Goal: Task Accomplishment & Management: Manage account settings

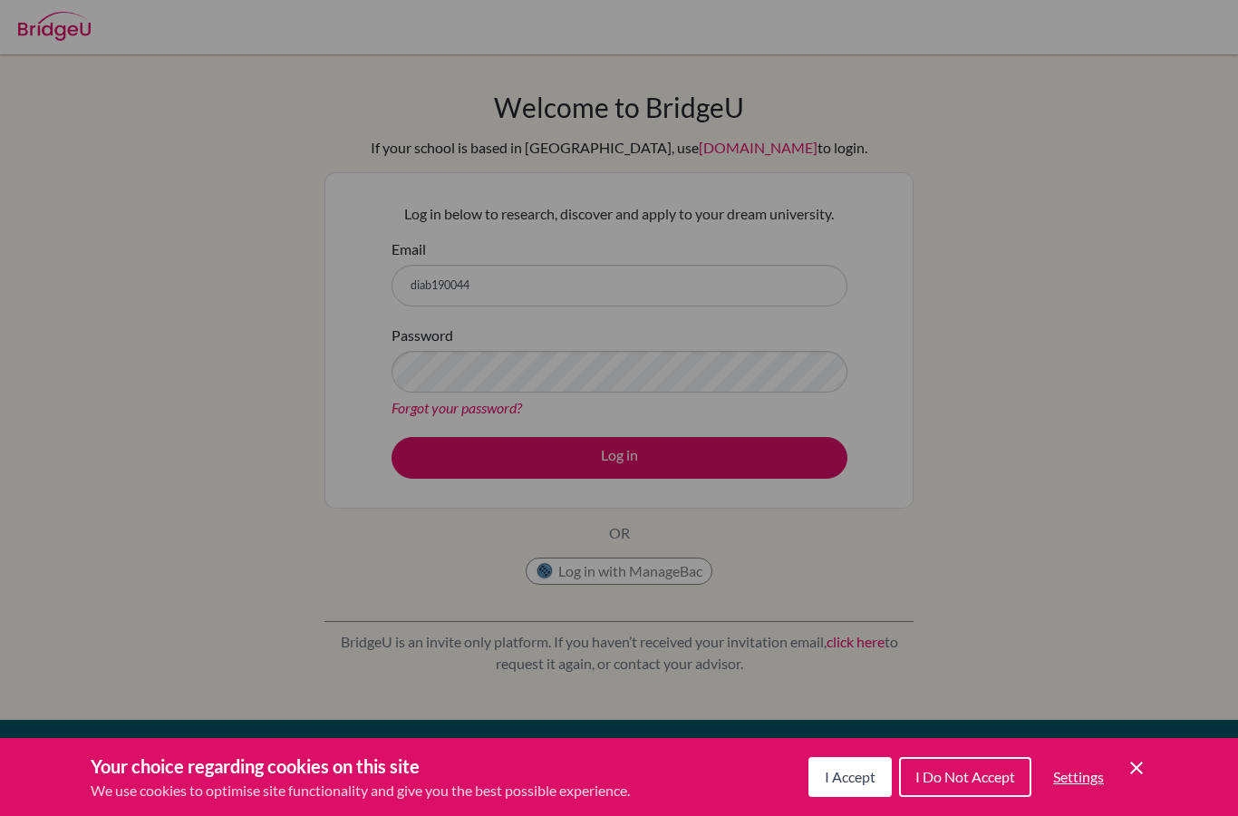
click at [852, 771] on span "I Accept" at bounding box center [850, 776] width 51 height 17
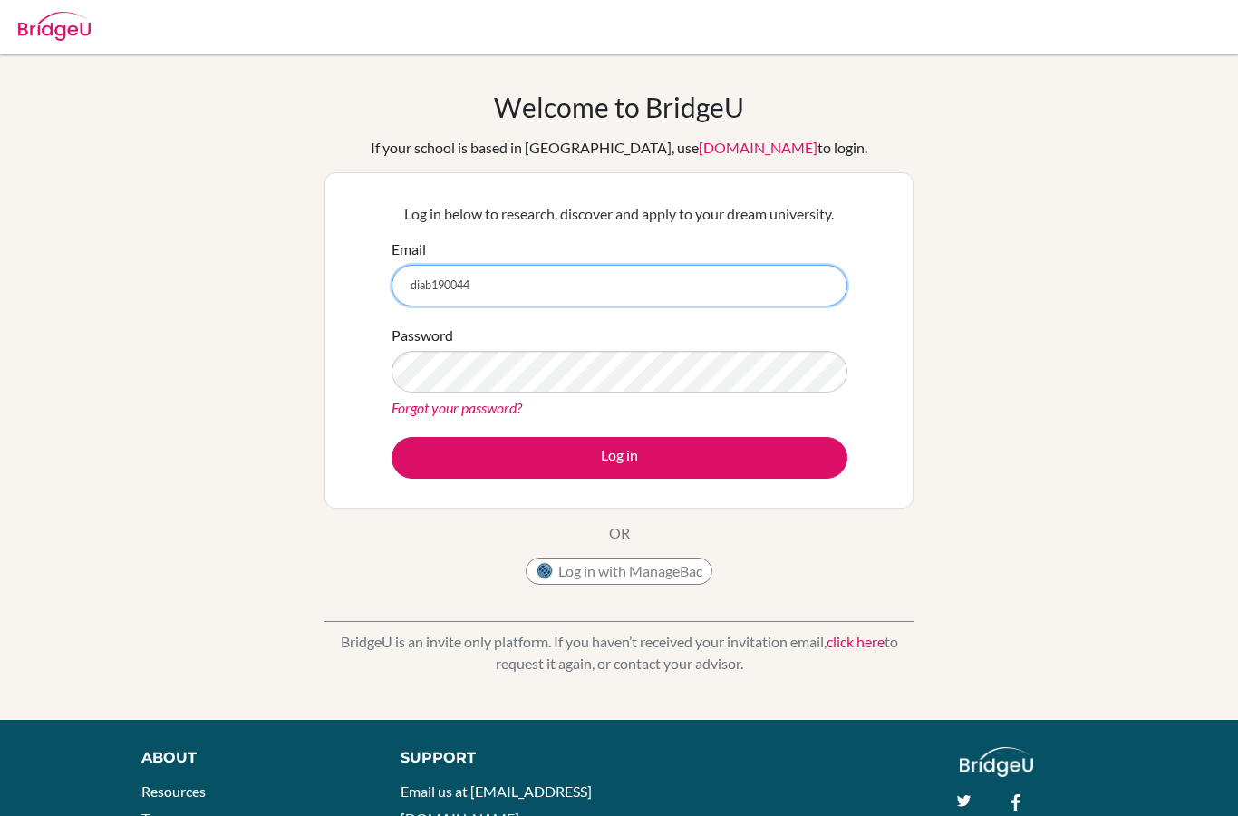
click at [603, 286] on input "diab190044" at bounding box center [620, 286] width 456 height 42
type input "diab190044@diabstudents.com"
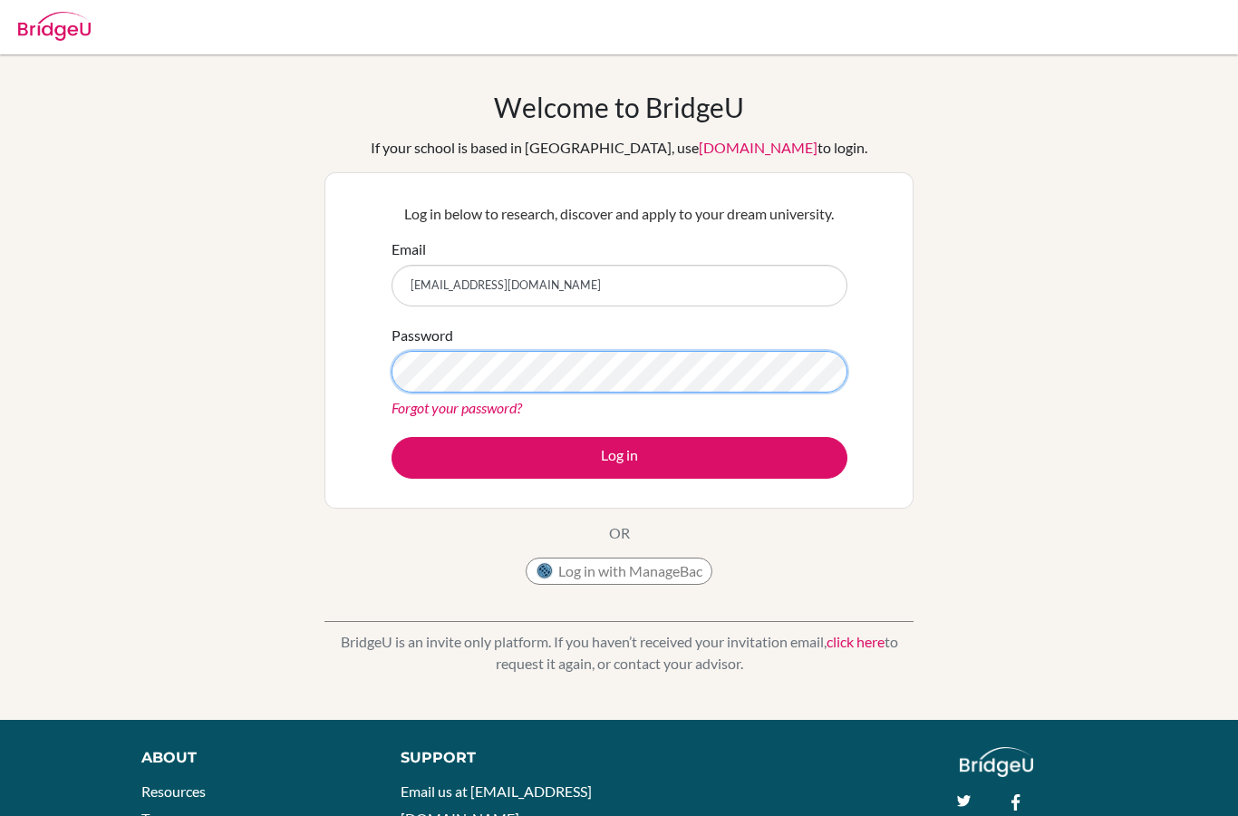
click at [619, 457] on button "Log in" at bounding box center [620, 458] width 456 height 42
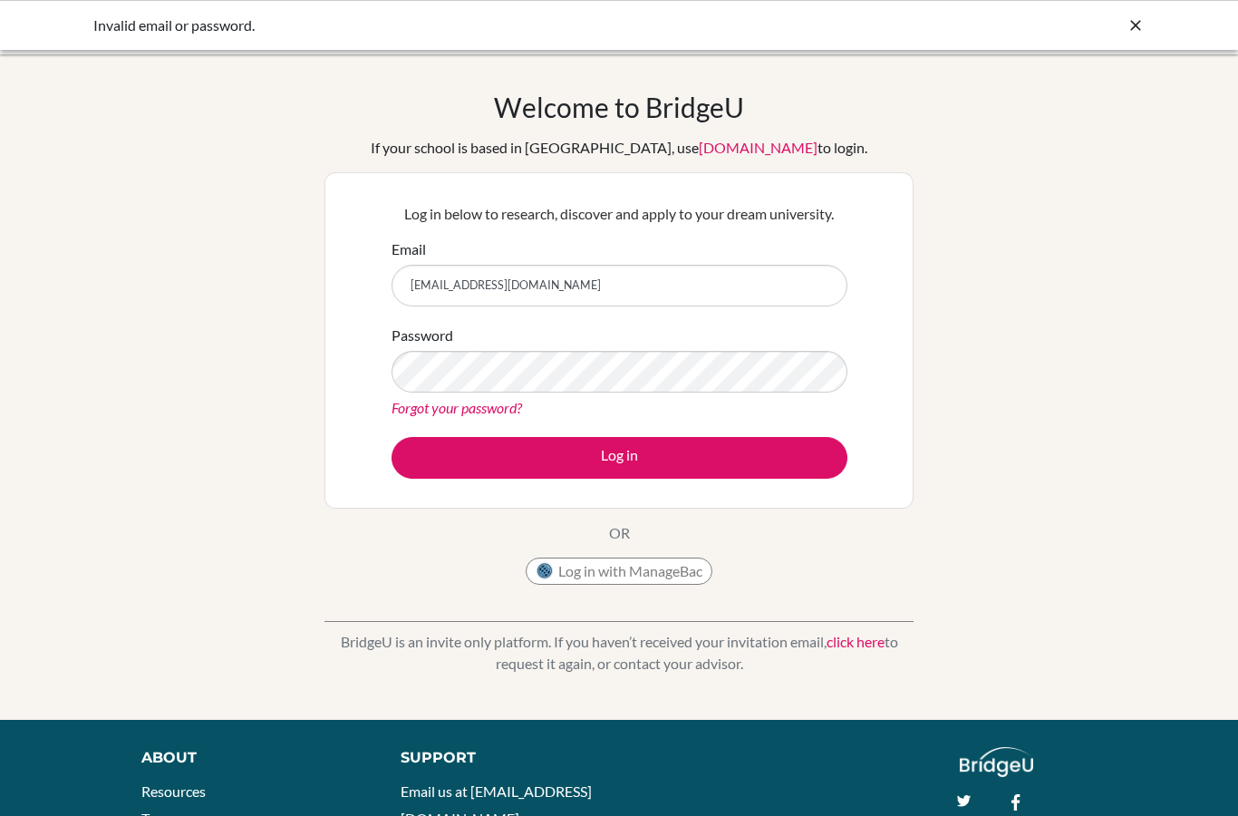
click at [494, 410] on link "Forgot your password?" at bounding box center [457, 407] width 131 height 17
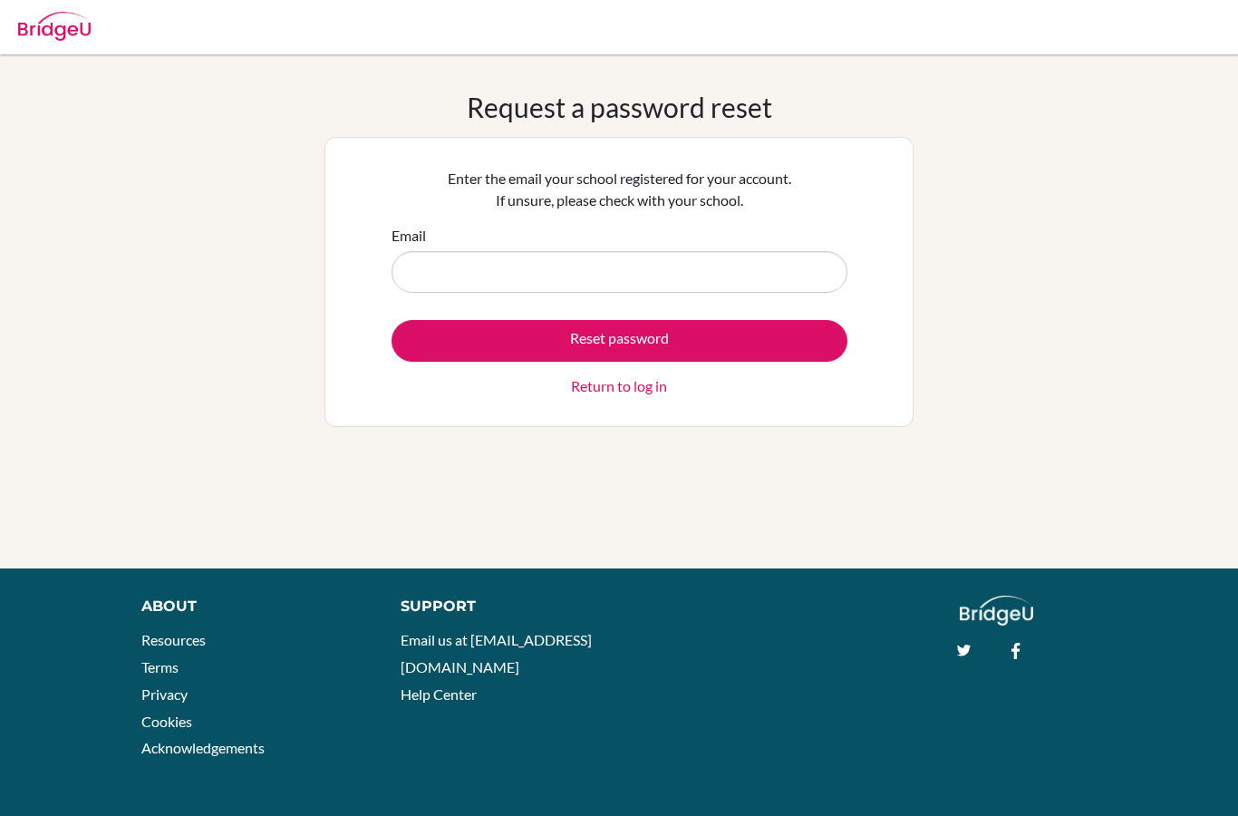
click at [481, 266] on input "Email" at bounding box center [620, 272] width 456 height 42
click at [625, 276] on input "Email" at bounding box center [620, 272] width 456 height 42
click at [625, 275] on input "Email" at bounding box center [620, 272] width 456 height 42
click at [587, 284] on input "Email" at bounding box center [620, 272] width 456 height 42
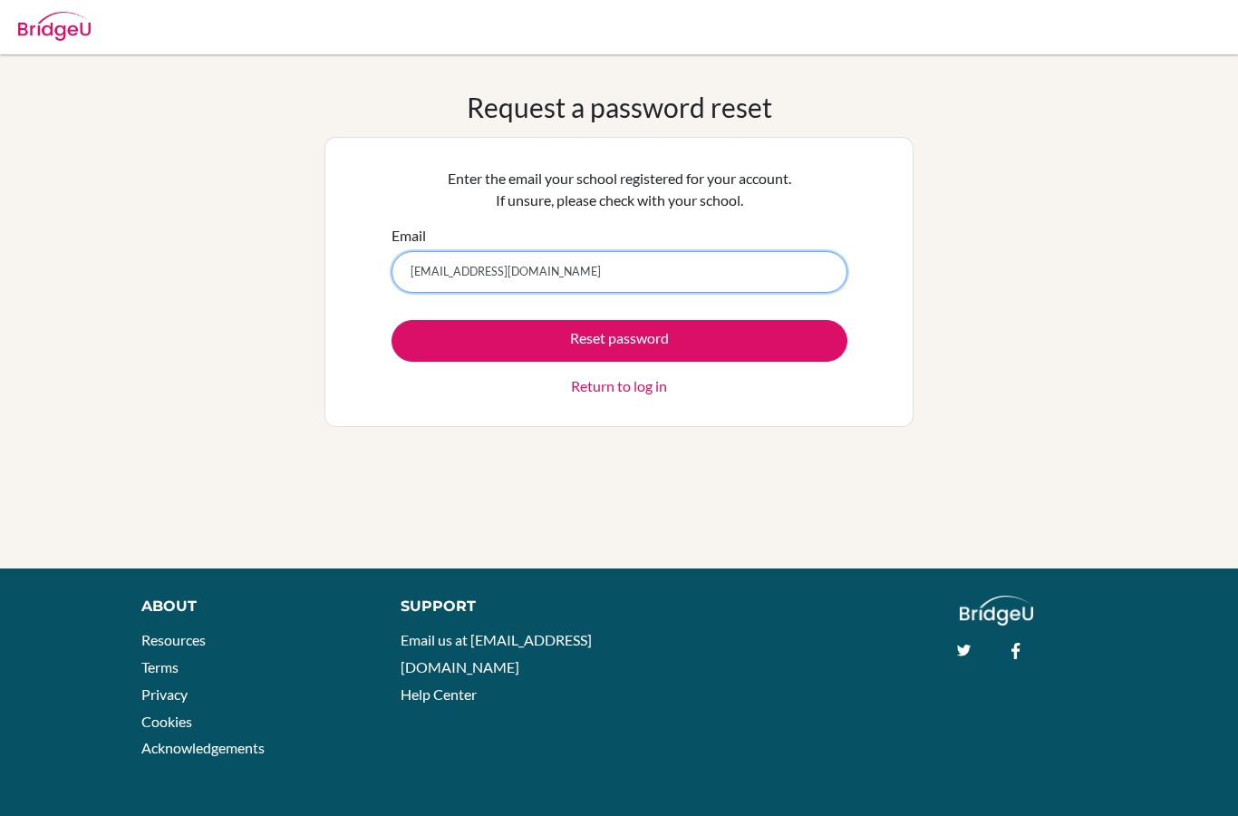
type input "diab190044@diabstudents.com"
click at [619, 340] on button "Reset password" at bounding box center [620, 341] width 456 height 42
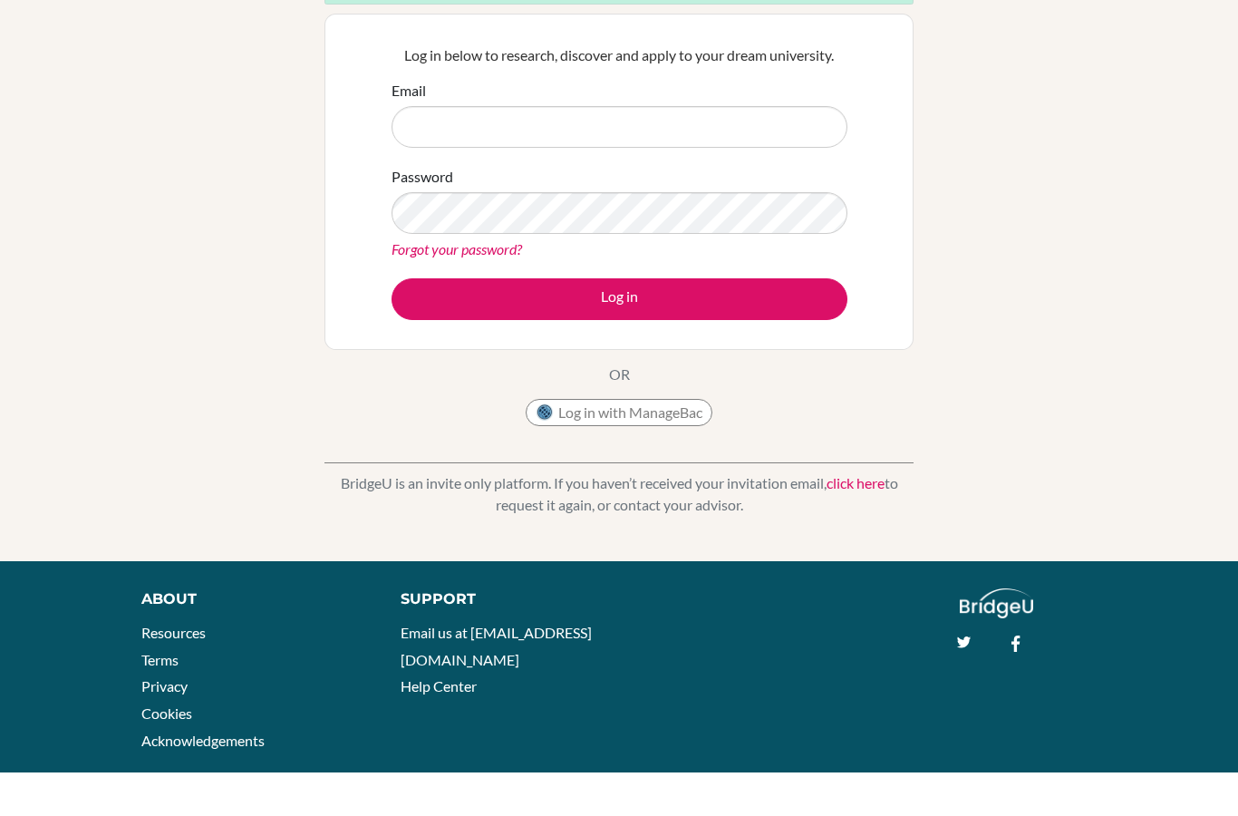
scroll to position [216, 0]
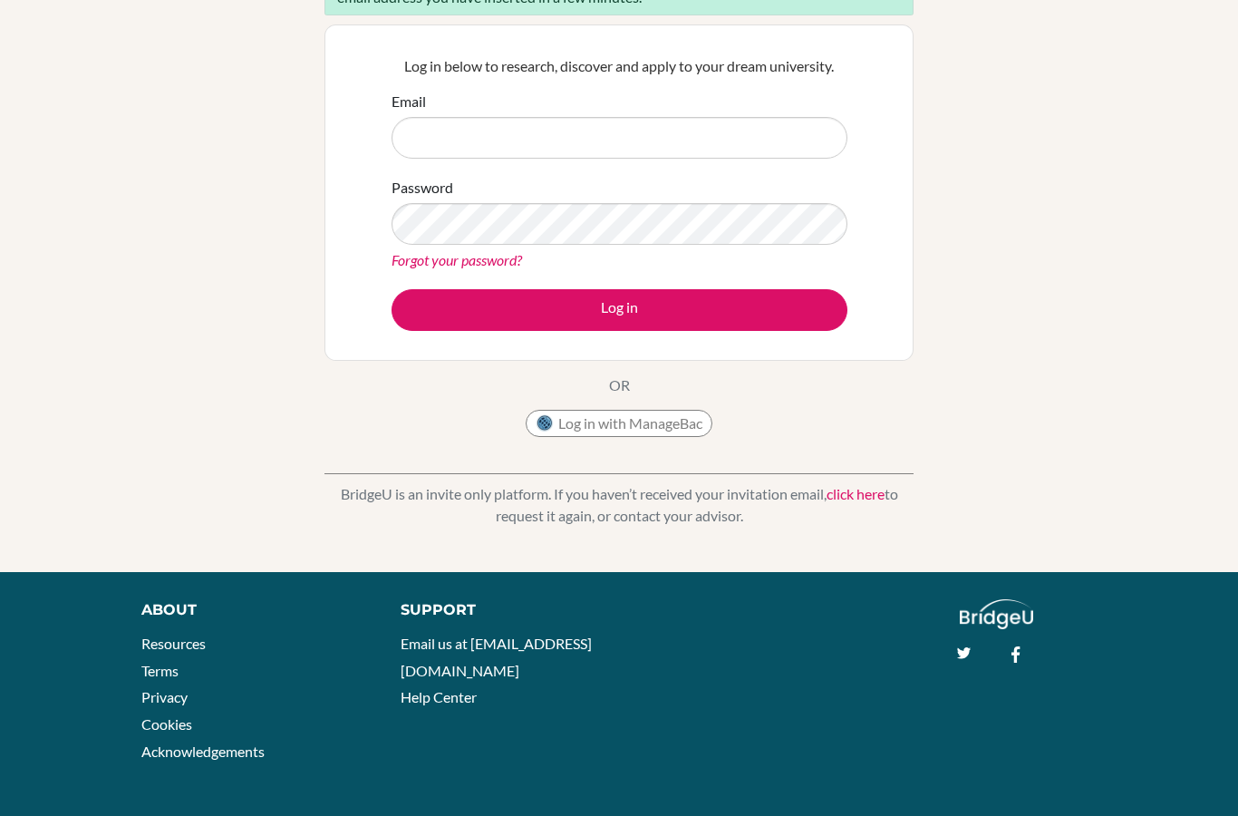
click at [617, 432] on button "Log in with ManageBac" at bounding box center [619, 423] width 187 height 27
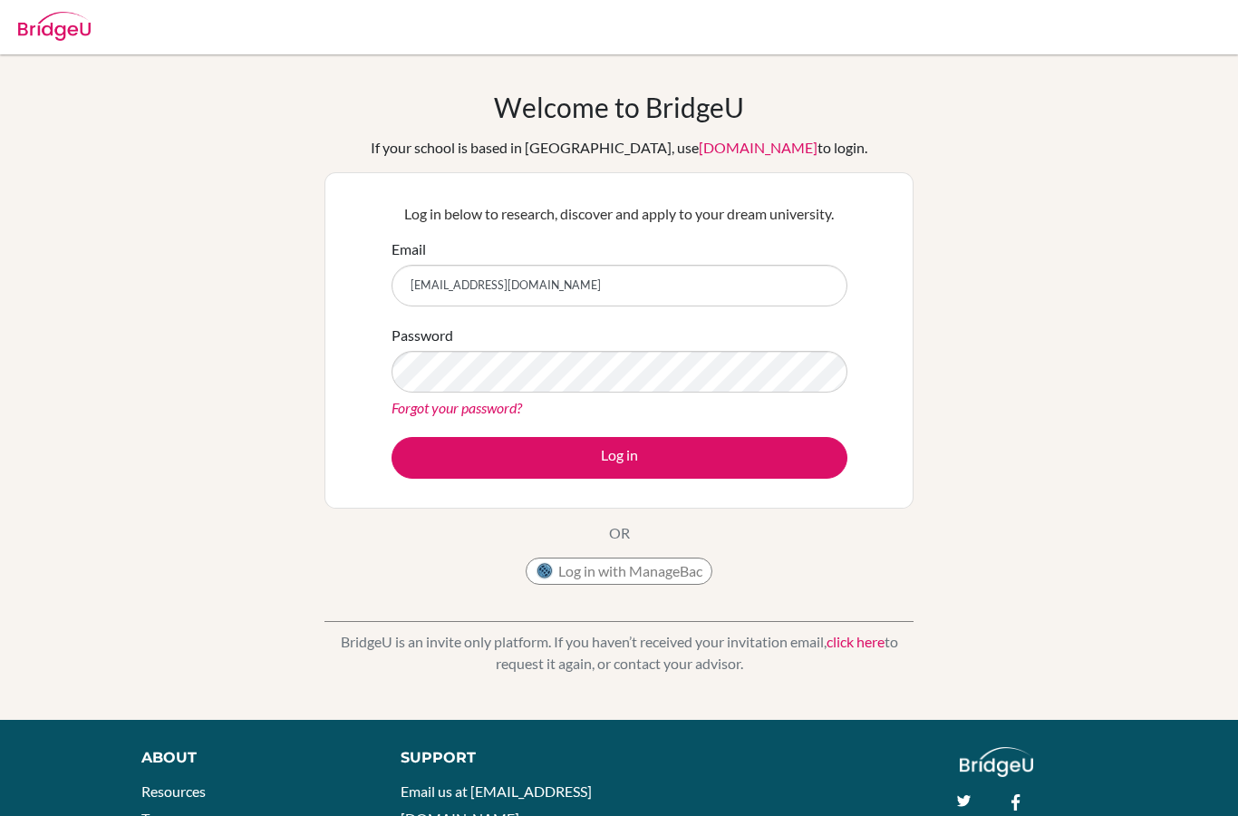
type input "[EMAIL_ADDRESS][DOMAIN_NAME]"
click at [619, 457] on button "Log in" at bounding box center [620, 458] width 456 height 42
